Goal: Task Accomplishment & Management: Manage account settings

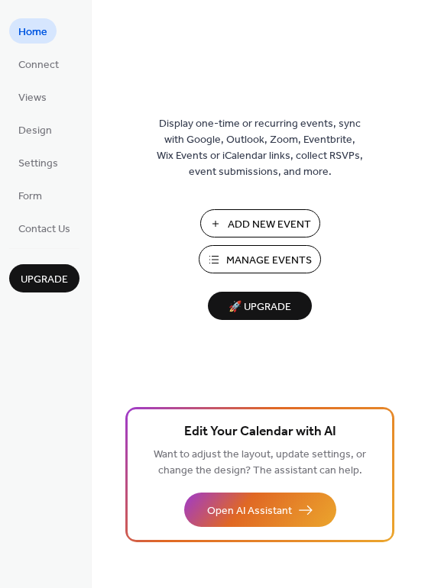
click at [256, 262] on span "Manage Events" at bounding box center [269, 261] width 86 height 16
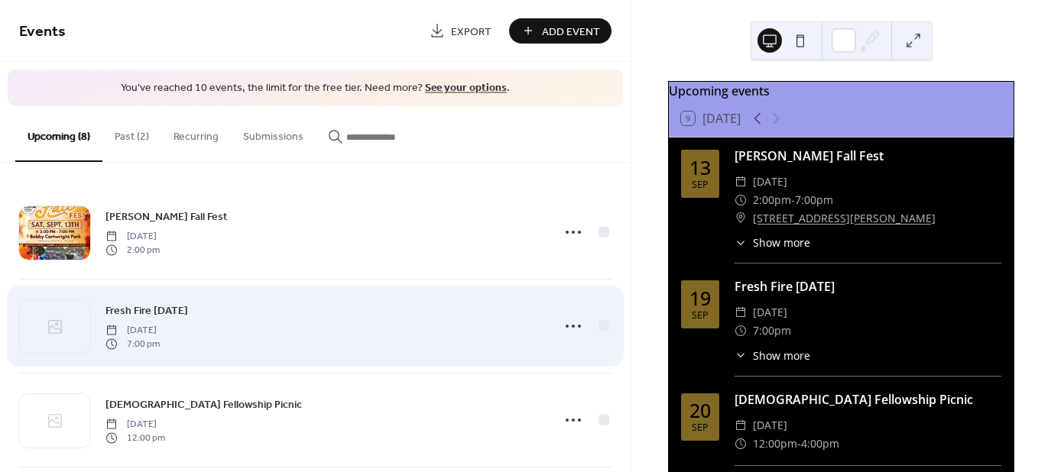
click at [472, 314] on div "Fresh Fire [DATE] [DATE] 7:00 pm" at bounding box center [323, 326] width 437 height 49
click at [570, 327] on icon at bounding box center [573, 326] width 24 height 24
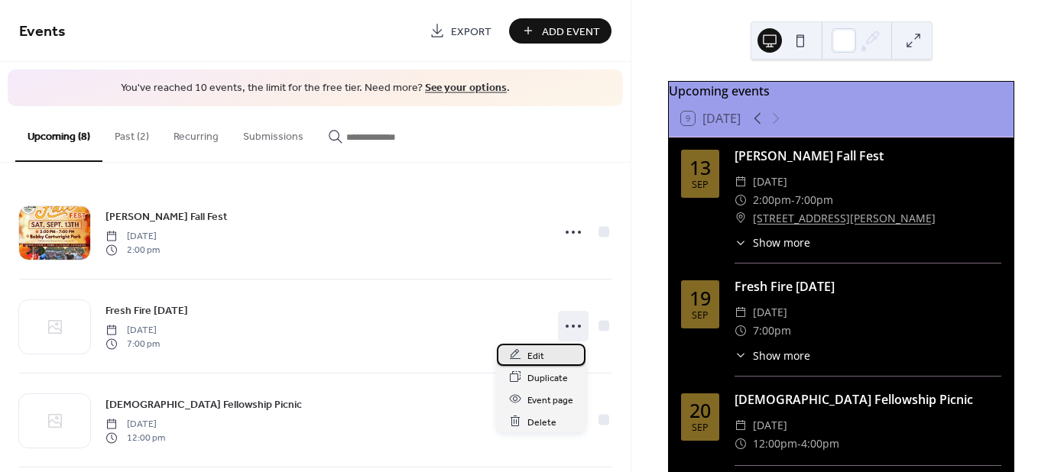
click at [548, 354] on div "Edit" at bounding box center [541, 355] width 89 height 22
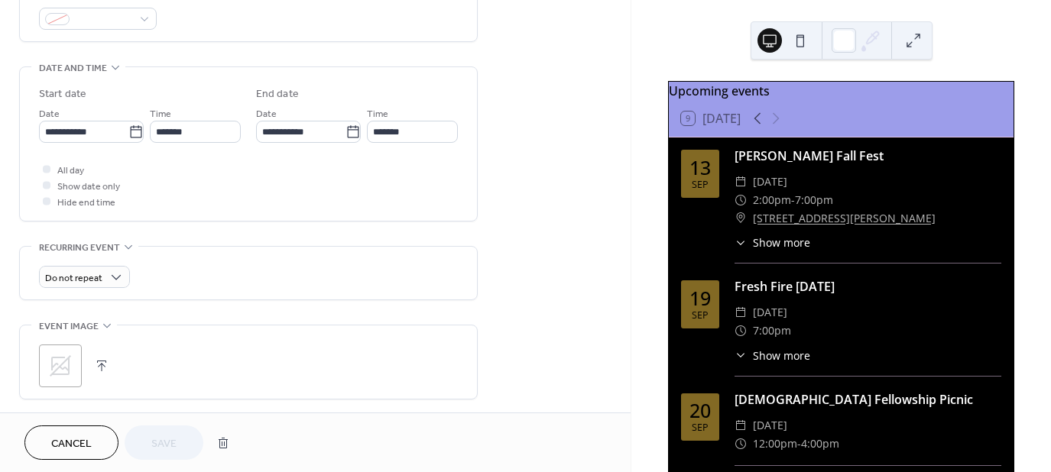
scroll to position [458, 0]
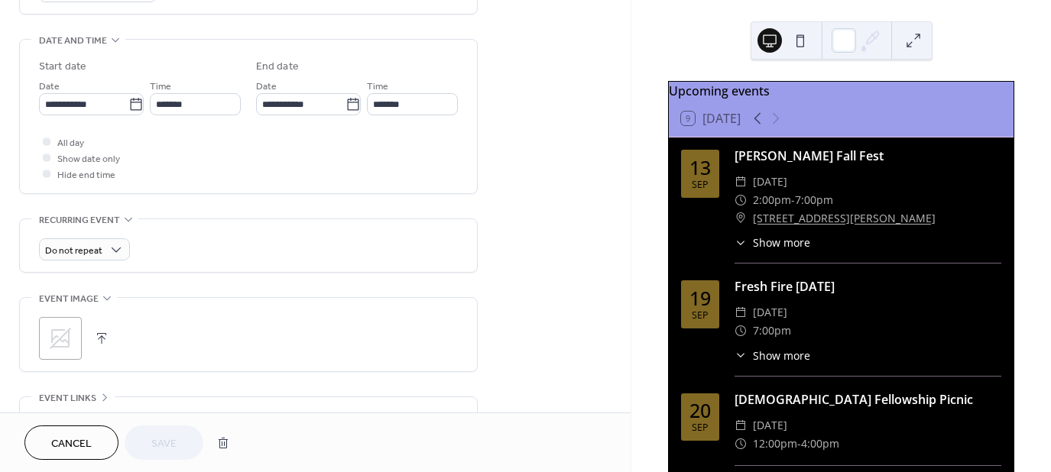
click at [60, 345] on icon at bounding box center [60, 338] width 24 height 24
click at [175, 443] on span "Save" at bounding box center [163, 444] width 25 height 16
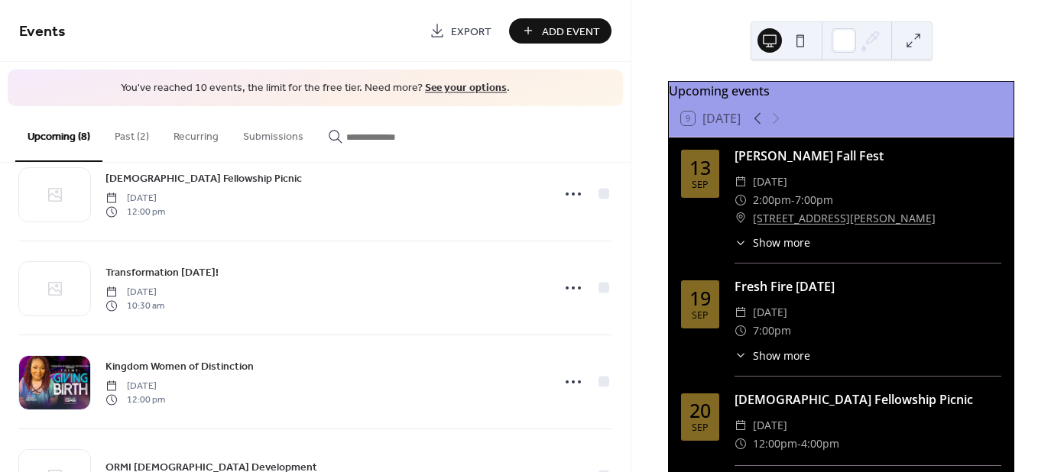
scroll to position [229, 0]
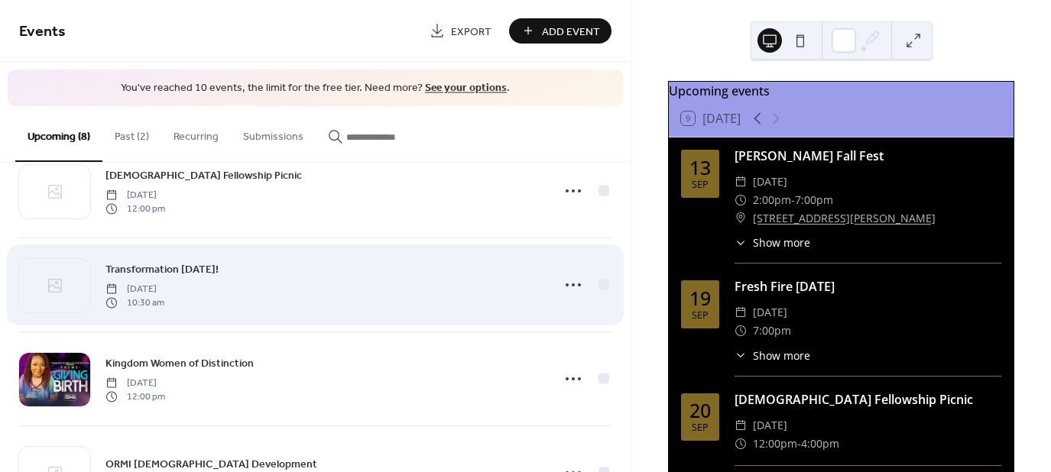
click at [342, 283] on div "Transformation [DATE]! [DATE] 10:30 am" at bounding box center [323, 285] width 437 height 49
click at [564, 285] on icon at bounding box center [573, 285] width 24 height 24
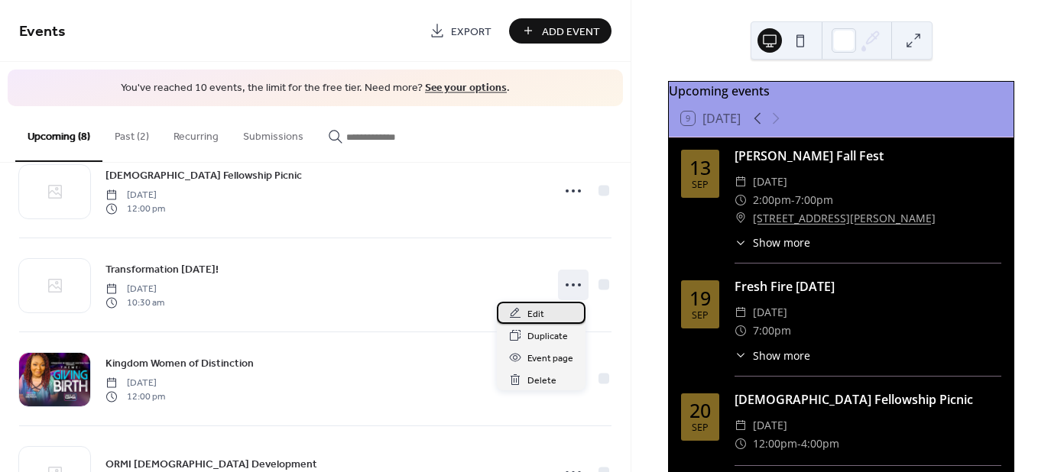
click at [513, 316] on icon at bounding box center [515, 313] width 12 height 12
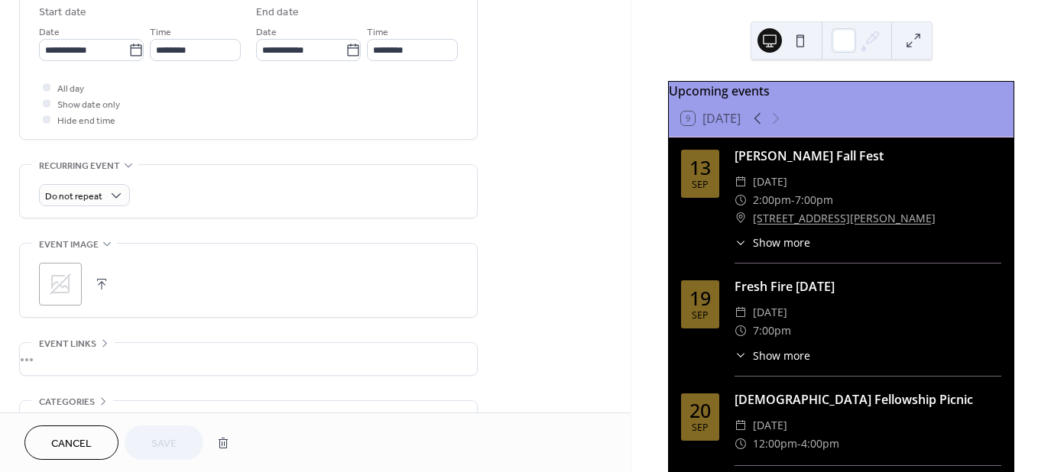
scroll to position [535, 0]
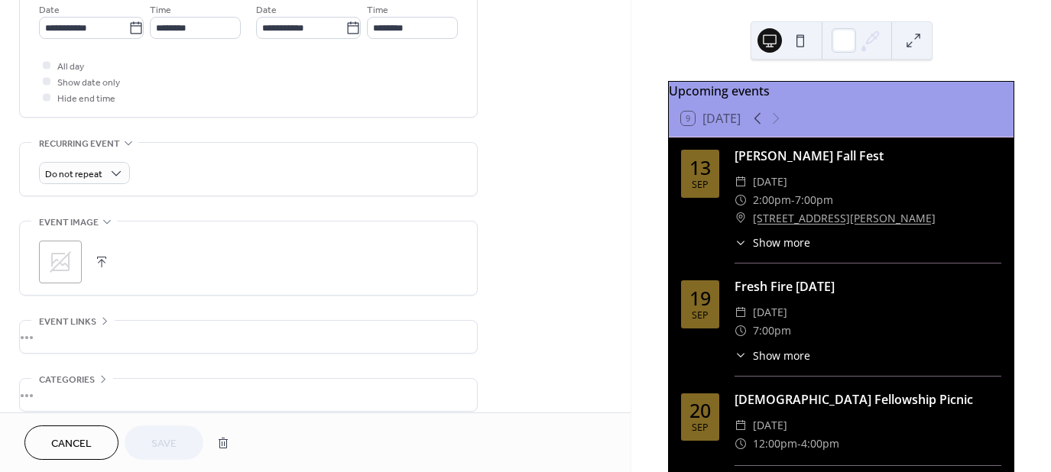
click at [79, 278] on div ";" at bounding box center [60, 262] width 43 height 43
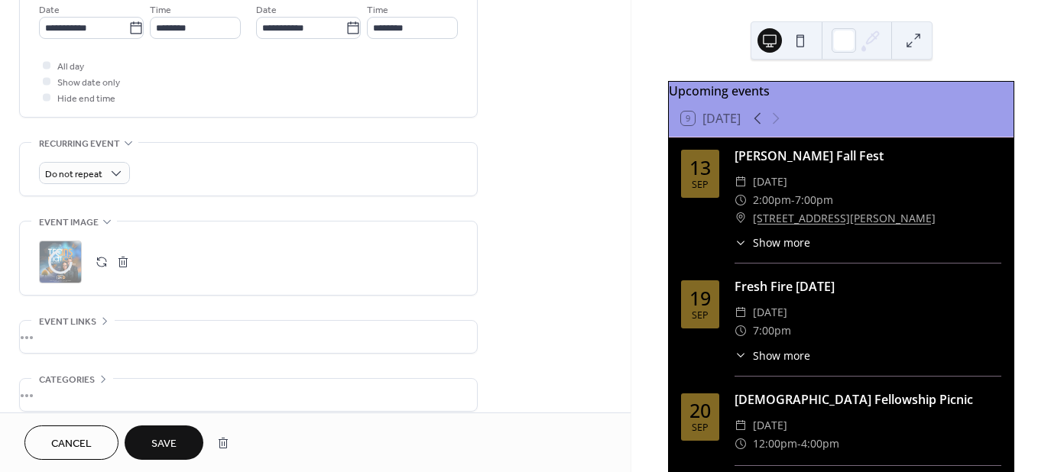
click at [175, 444] on span "Save" at bounding box center [163, 444] width 25 height 16
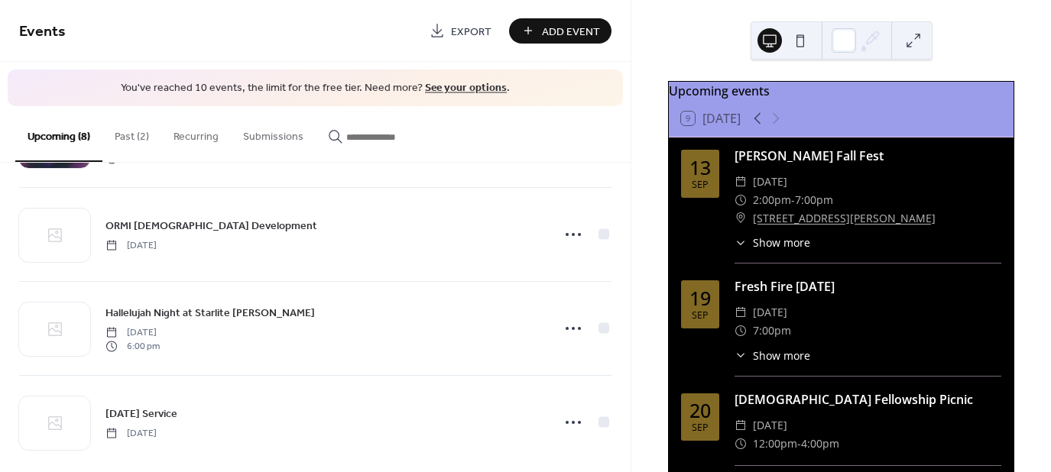
scroll to position [485, 0]
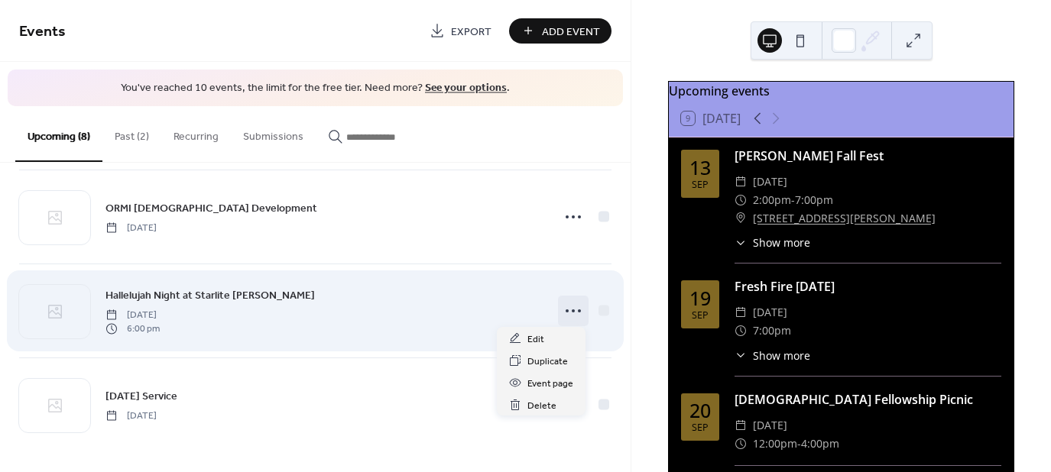
click at [567, 306] on icon at bounding box center [573, 311] width 24 height 24
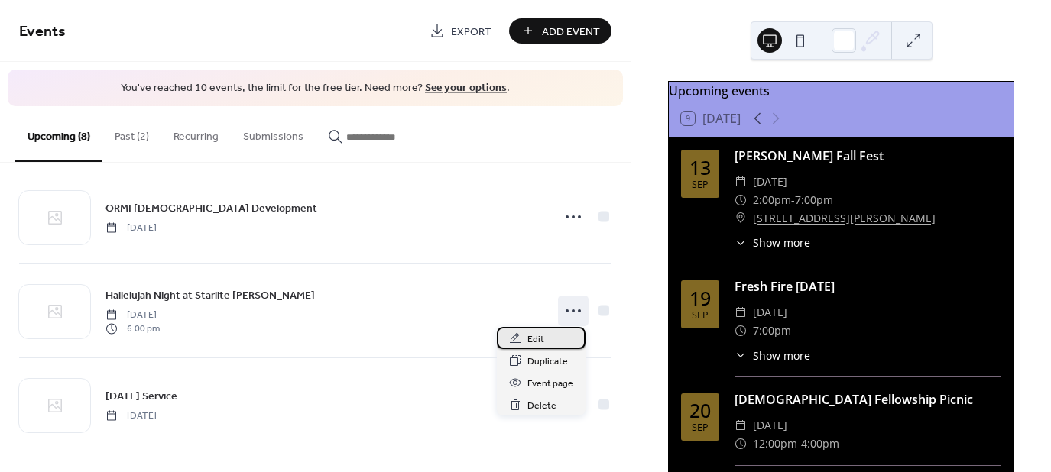
click at [554, 335] on div "Edit" at bounding box center [541, 338] width 89 height 22
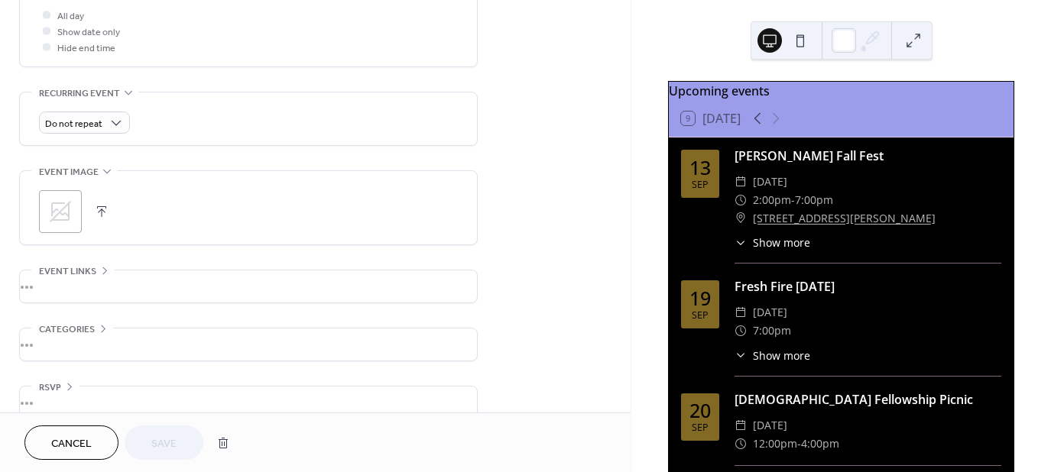
scroll to position [606, 0]
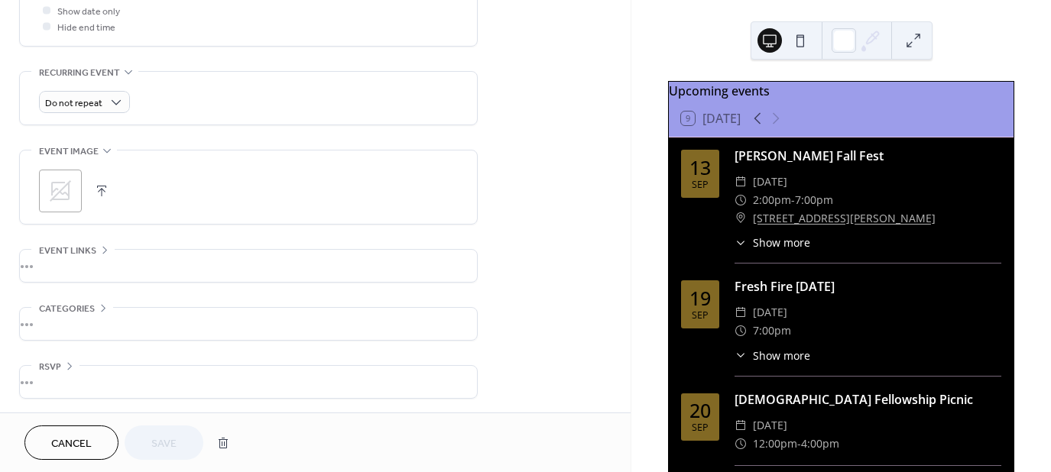
click at [69, 200] on icon at bounding box center [60, 191] width 24 height 24
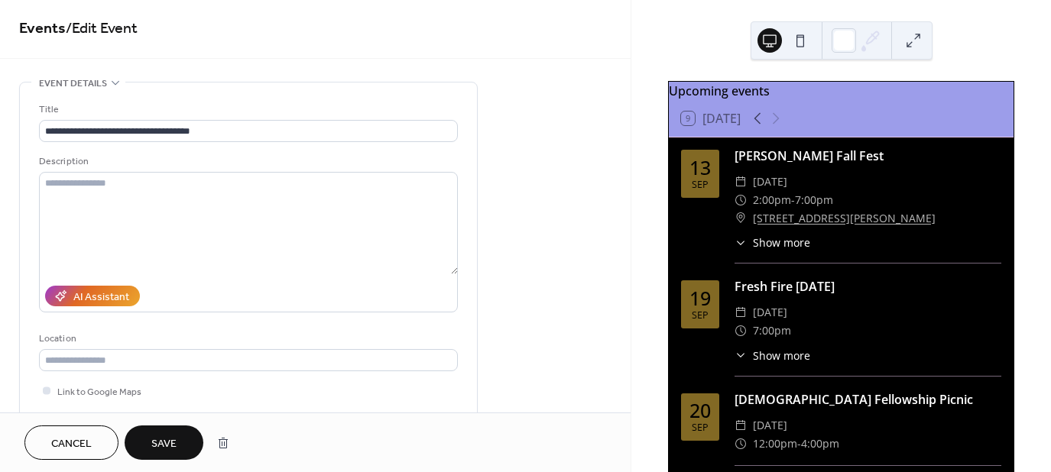
scroll to position [0, 0]
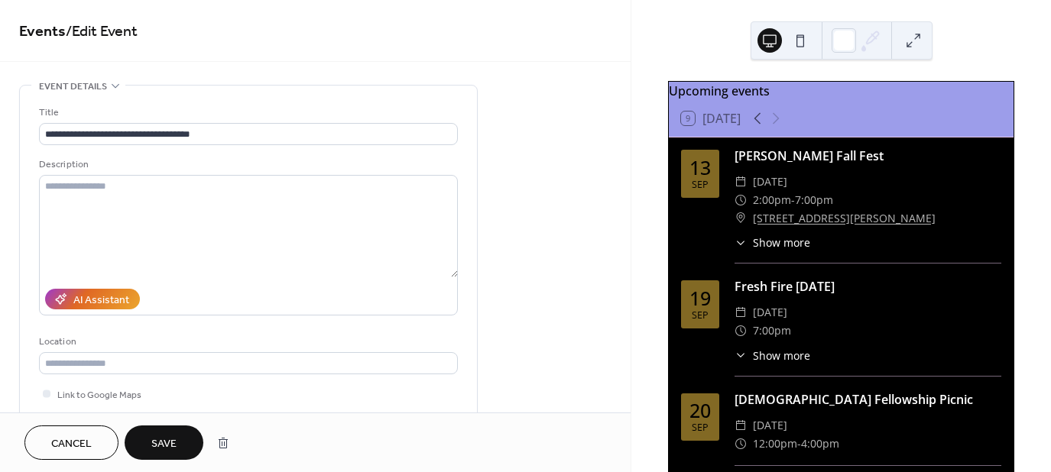
click at [166, 445] on span "Save" at bounding box center [163, 444] width 25 height 16
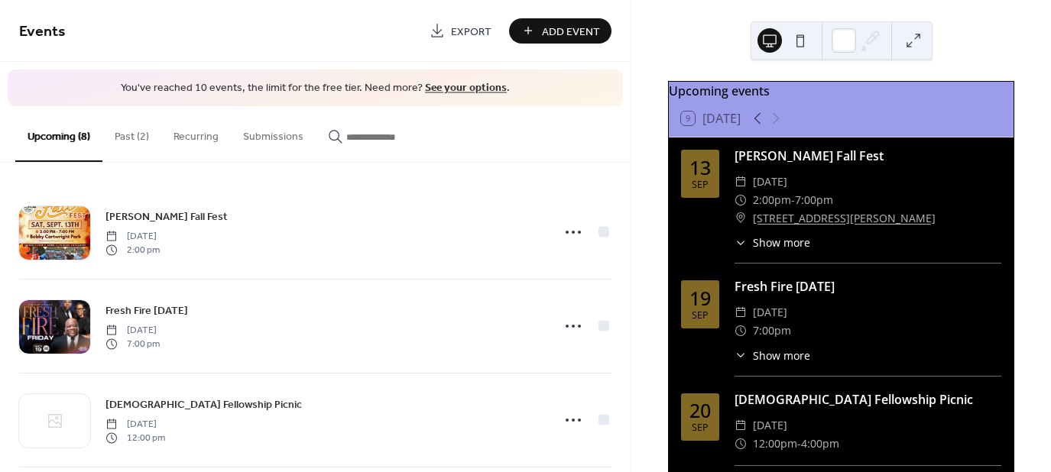
click at [142, 131] on button "Past (2)" at bounding box center [131, 133] width 59 height 54
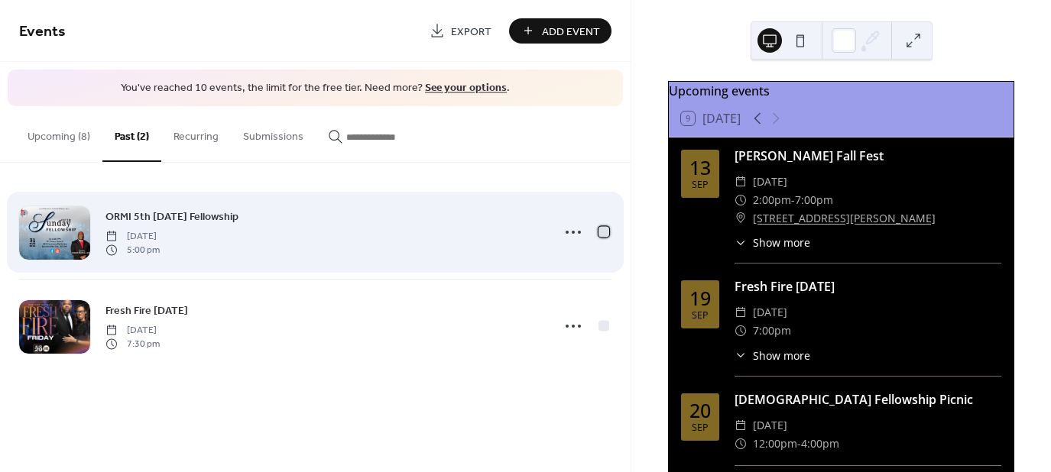
click at [604, 232] on div at bounding box center [603, 231] width 11 height 11
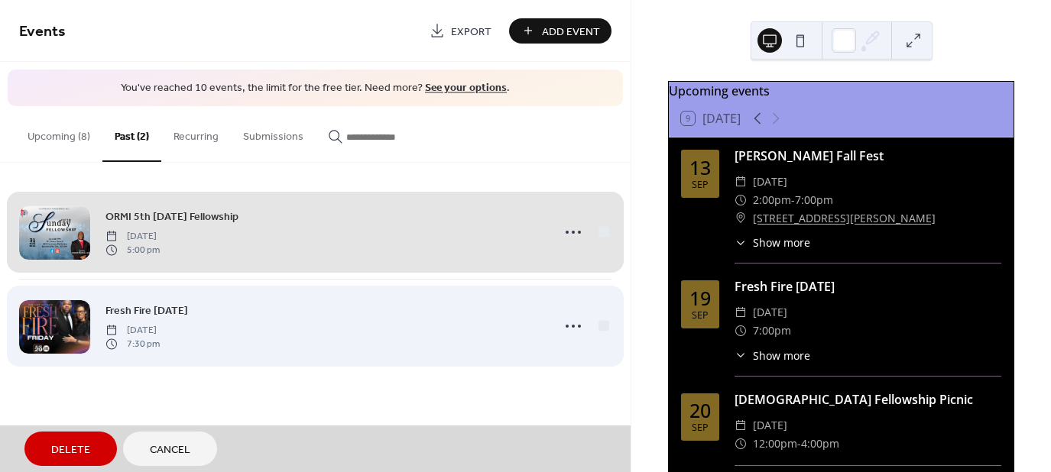
click at [605, 325] on div "Fresh Fire [DATE] [DATE] 7:30 pm" at bounding box center [315, 326] width 592 height 94
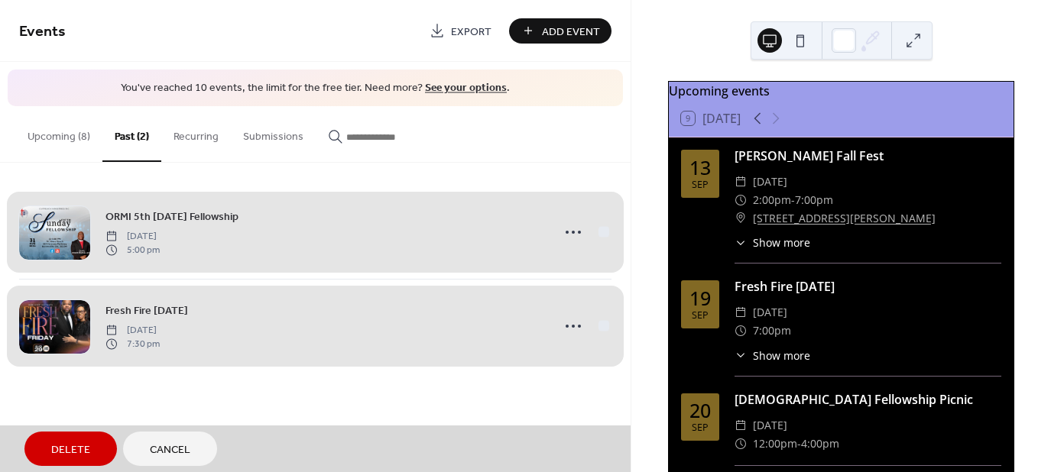
click at [53, 452] on span "Delete" at bounding box center [70, 450] width 39 height 16
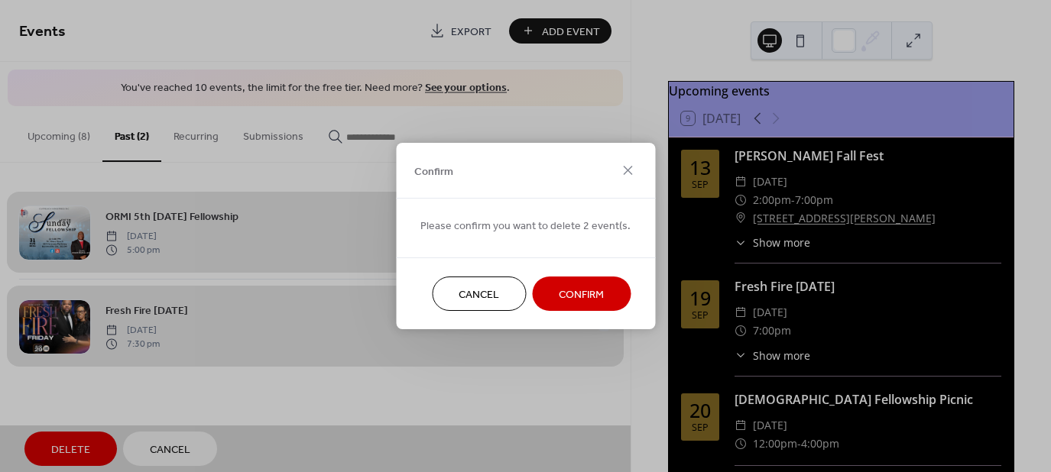
click at [604, 300] on button "Confirm" at bounding box center [581, 294] width 99 height 34
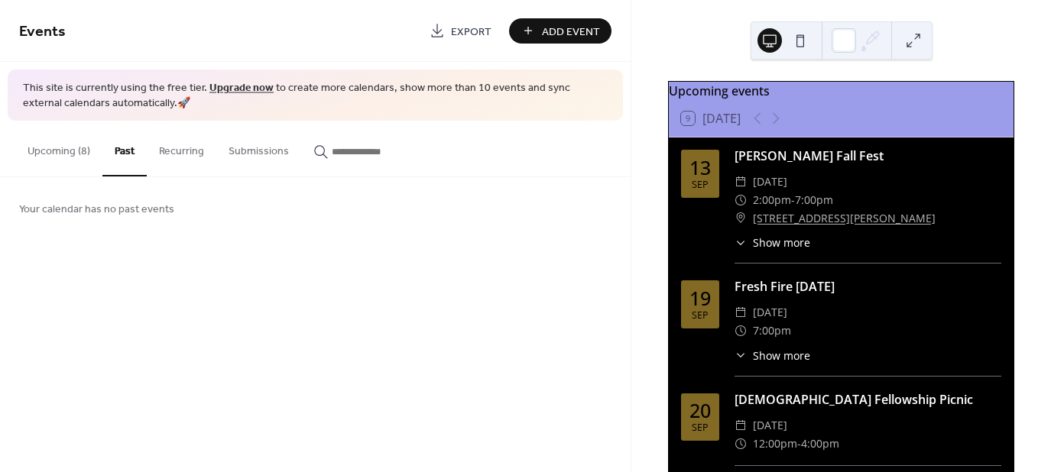
click at [58, 156] on button "Upcoming (8)" at bounding box center [58, 148] width 87 height 54
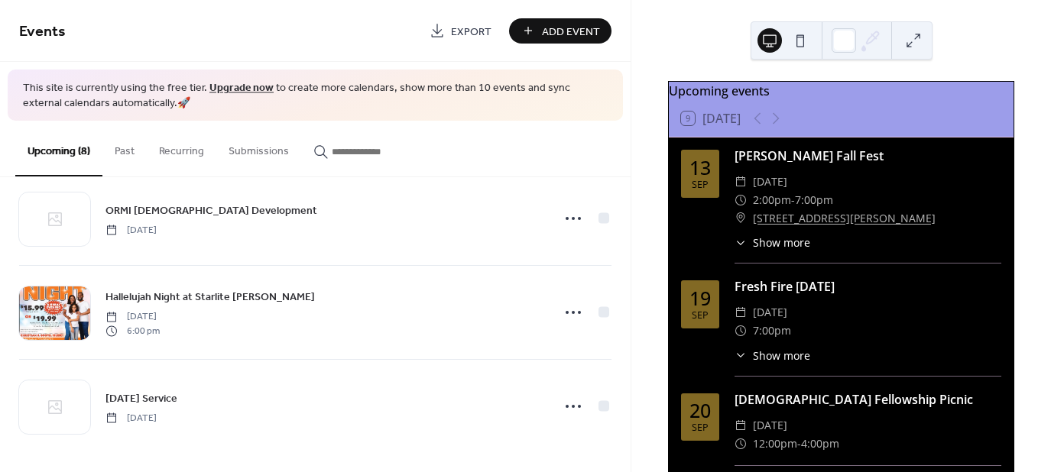
scroll to position [500, 0]
